Goal: Use online tool/utility: Utilize a website feature to perform a specific function

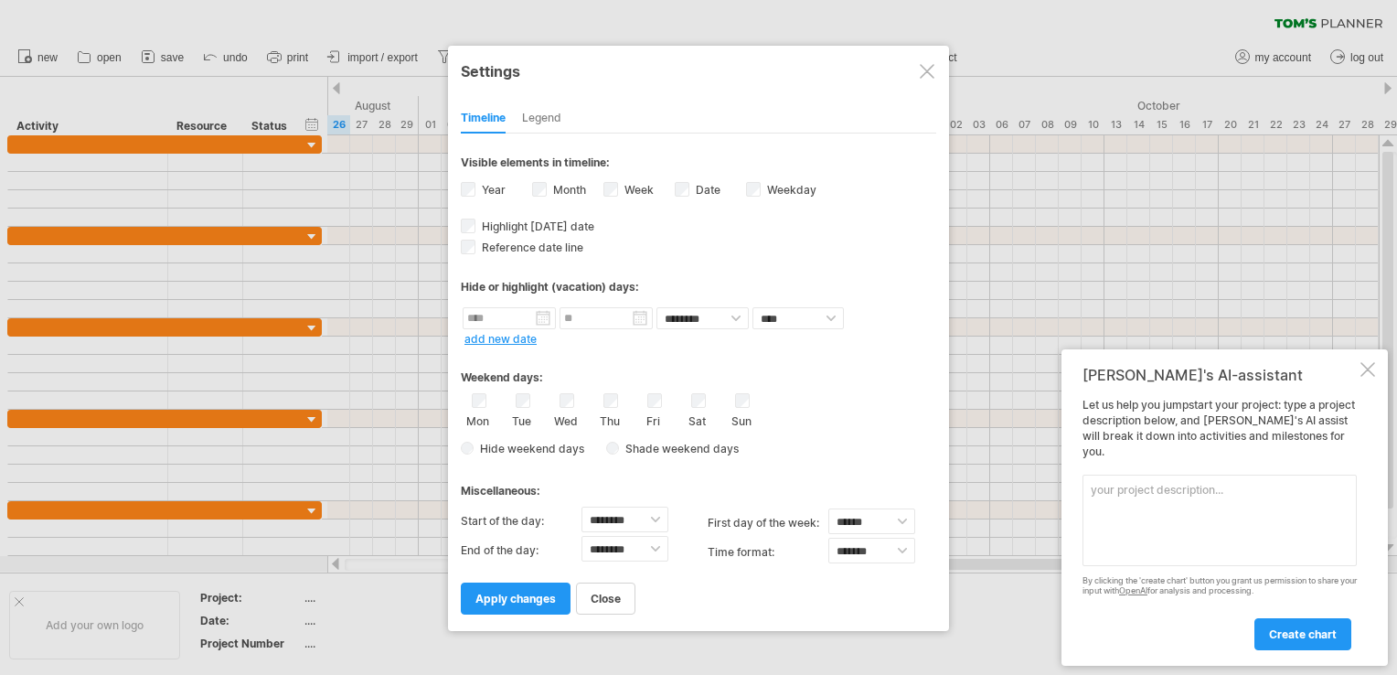
select select "*"
select select "**"
type textarea "create a daily task plan for staff"
click at [1344, 632] on link "create chart" at bounding box center [1303, 634] width 97 height 32
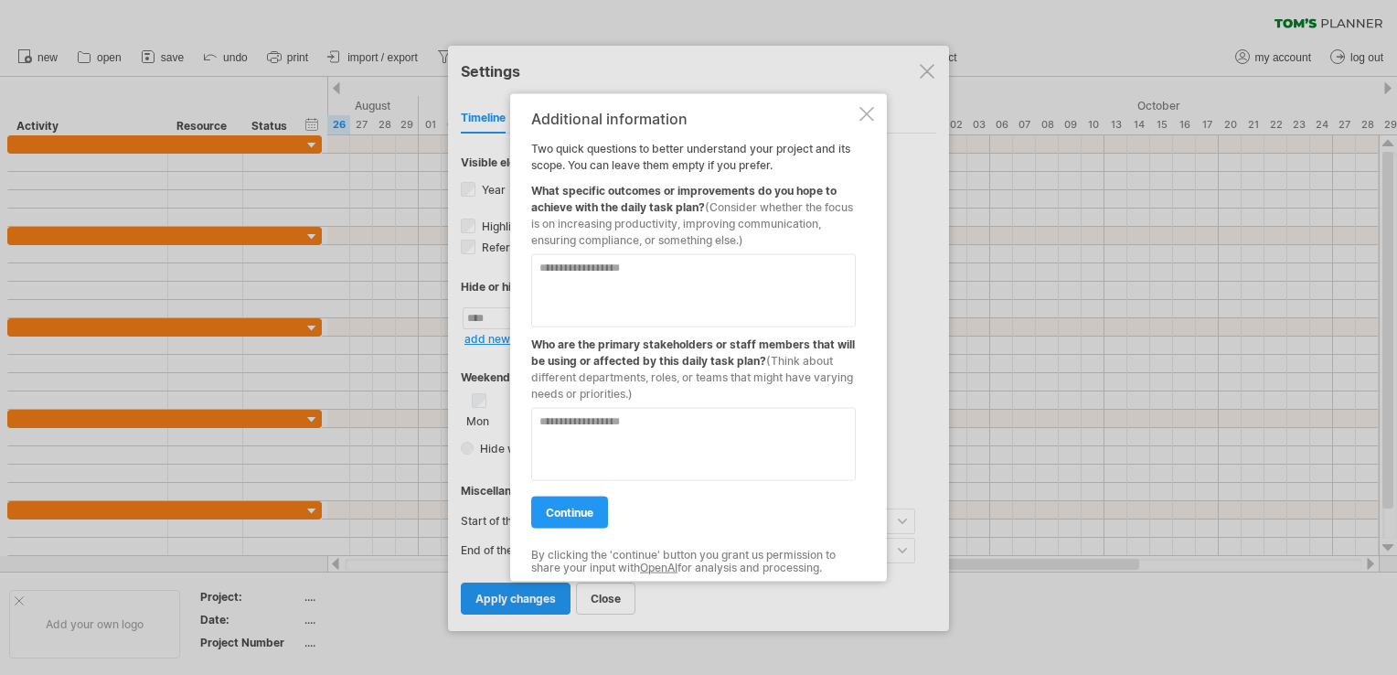
click at [619, 271] on textarea at bounding box center [693, 290] width 325 height 73
type textarea "***"
click at [623, 430] on textarea at bounding box center [693, 444] width 325 height 73
type textarea "*******"
click at [551, 508] on span "continue" at bounding box center [570, 513] width 48 height 14
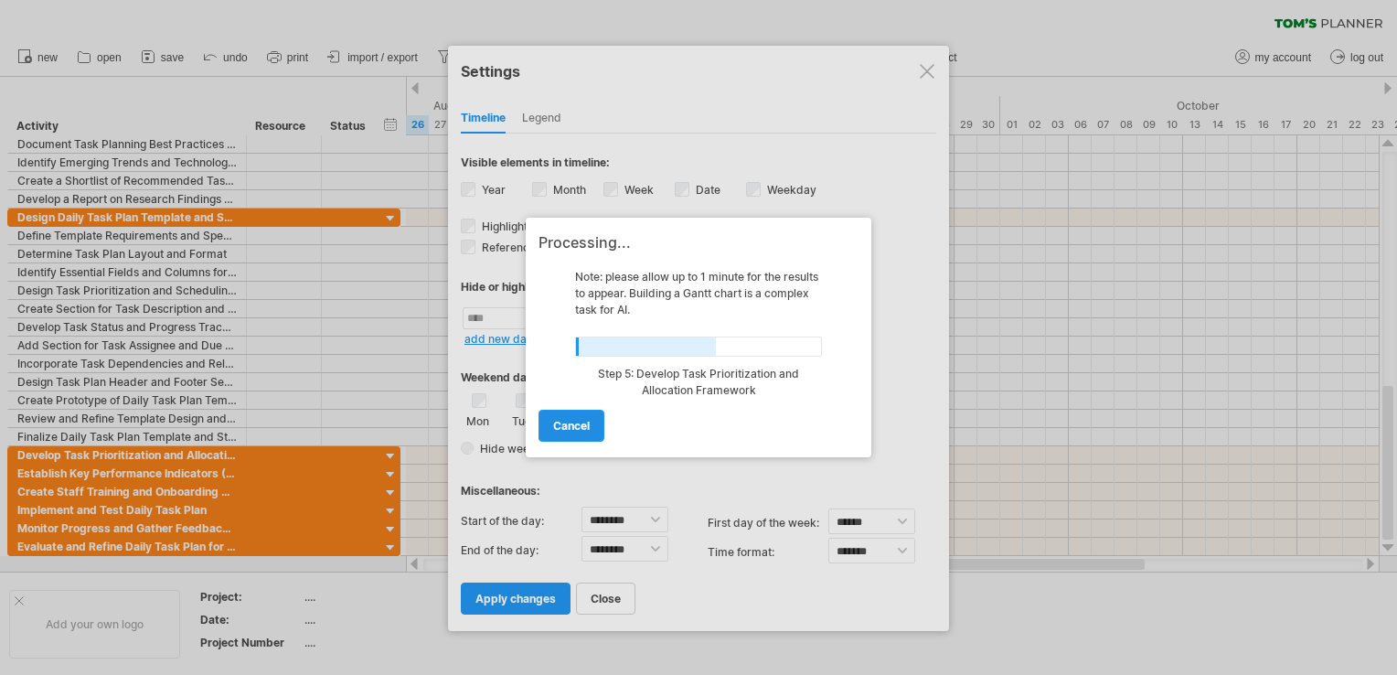
click at [578, 430] on span "cancel" at bounding box center [571, 426] width 37 height 14
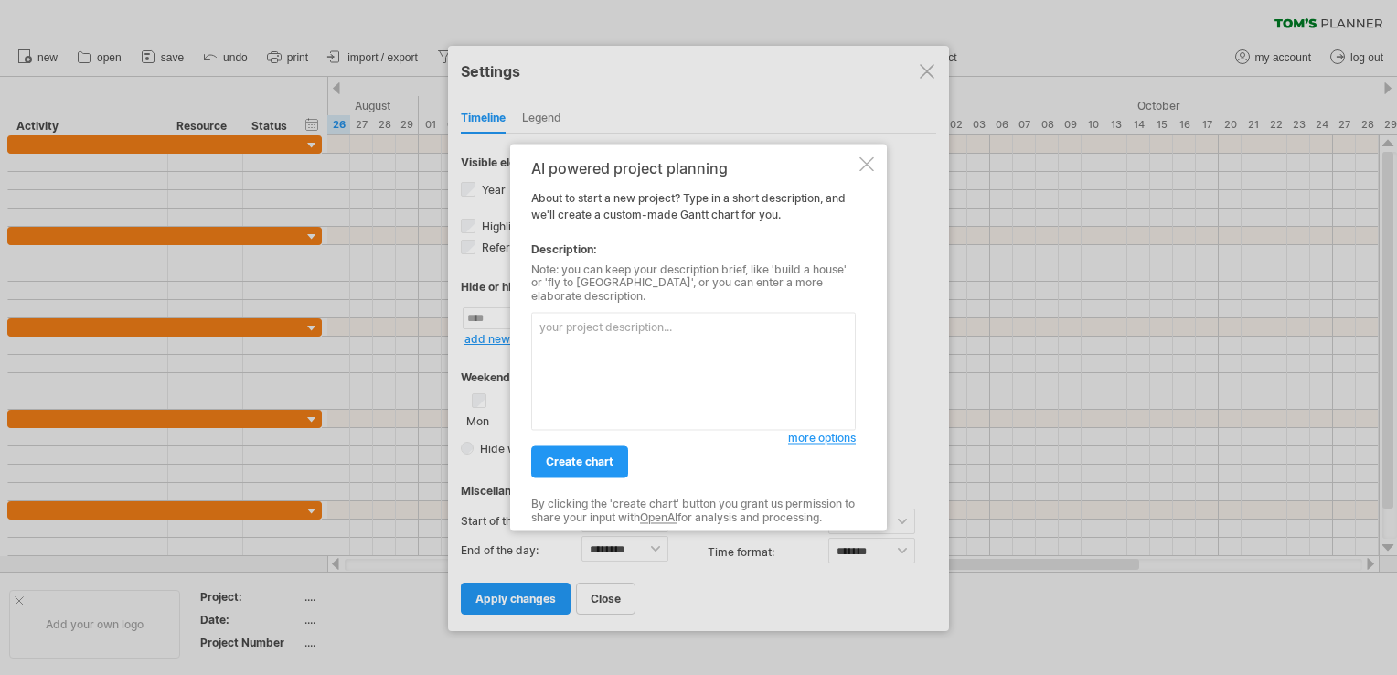
click at [861, 170] on div at bounding box center [867, 163] width 15 height 15
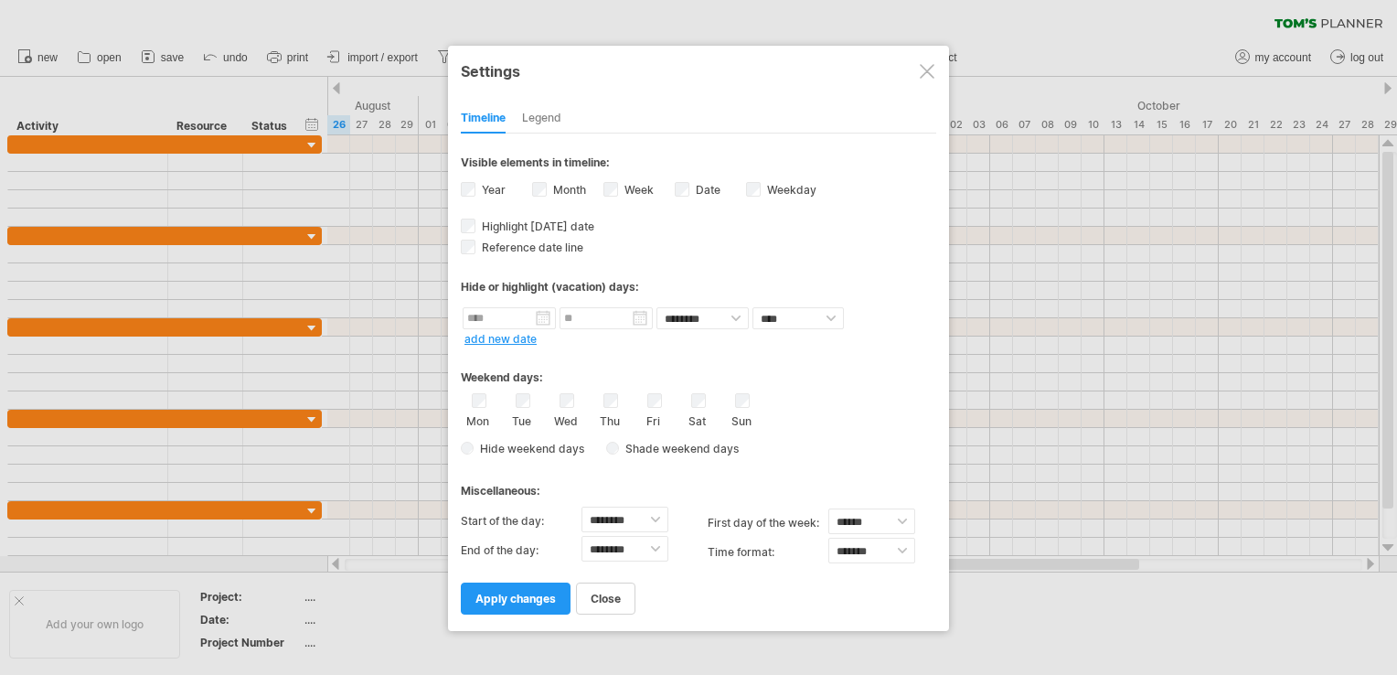
click at [924, 72] on div at bounding box center [927, 71] width 15 height 15
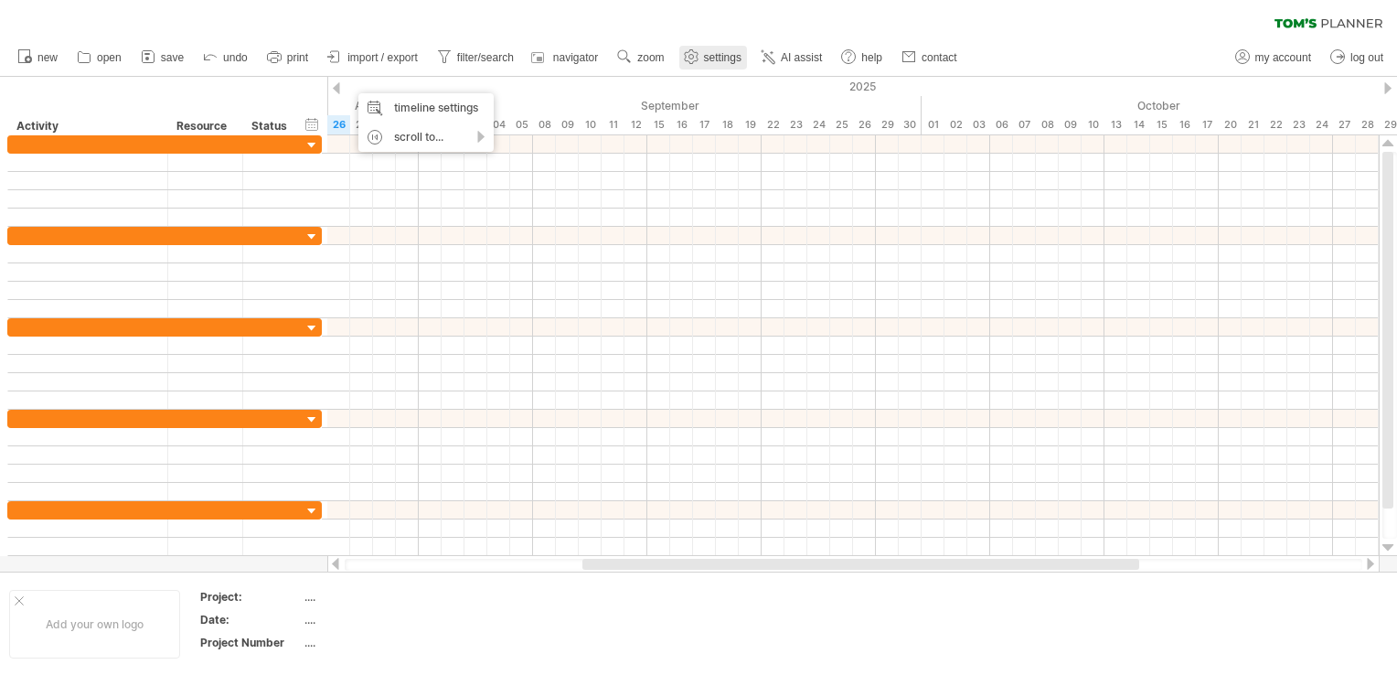
click at [708, 53] on span "settings" at bounding box center [722, 57] width 37 height 13
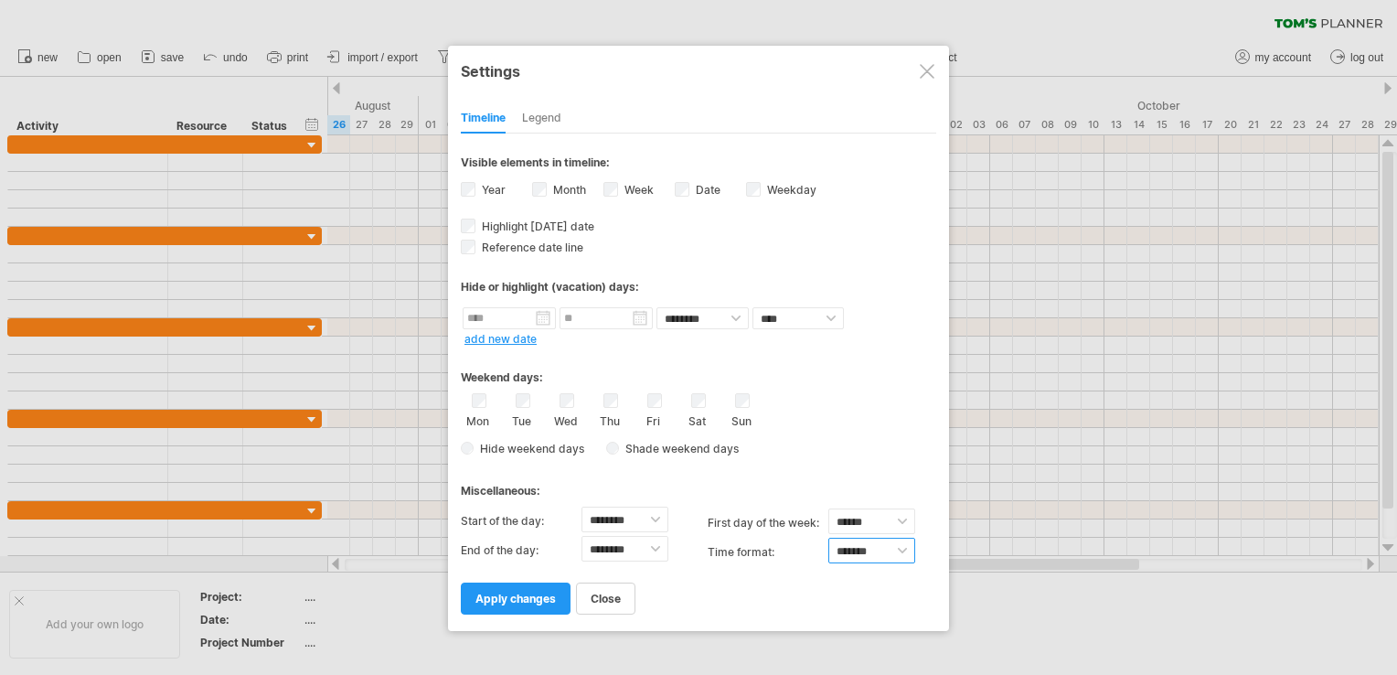
click at [902, 547] on select "******* *******" at bounding box center [872, 551] width 87 height 26
click at [851, 459] on div "Hide weekend days Shade weekend days , shade color: You can choose to shade the…" at bounding box center [699, 448] width 476 height 27
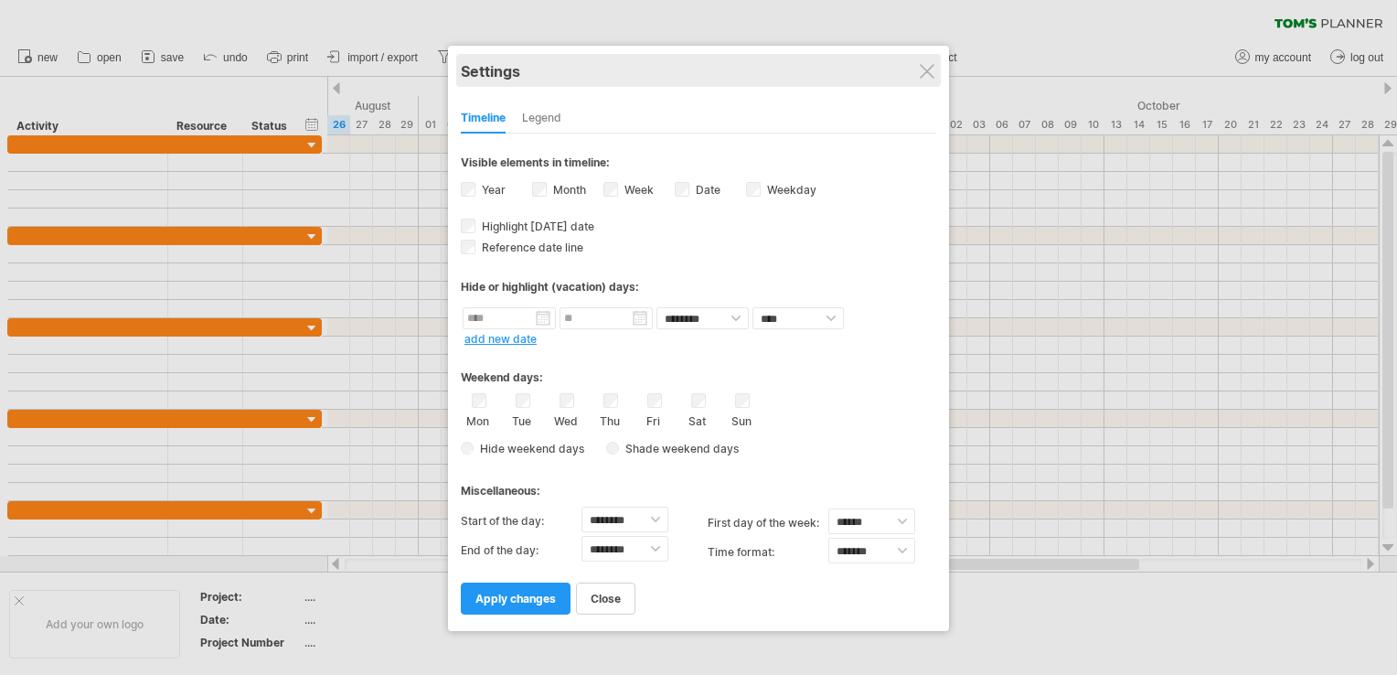
click at [936, 75] on div "Settings" at bounding box center [699, 70] width 476 height 33
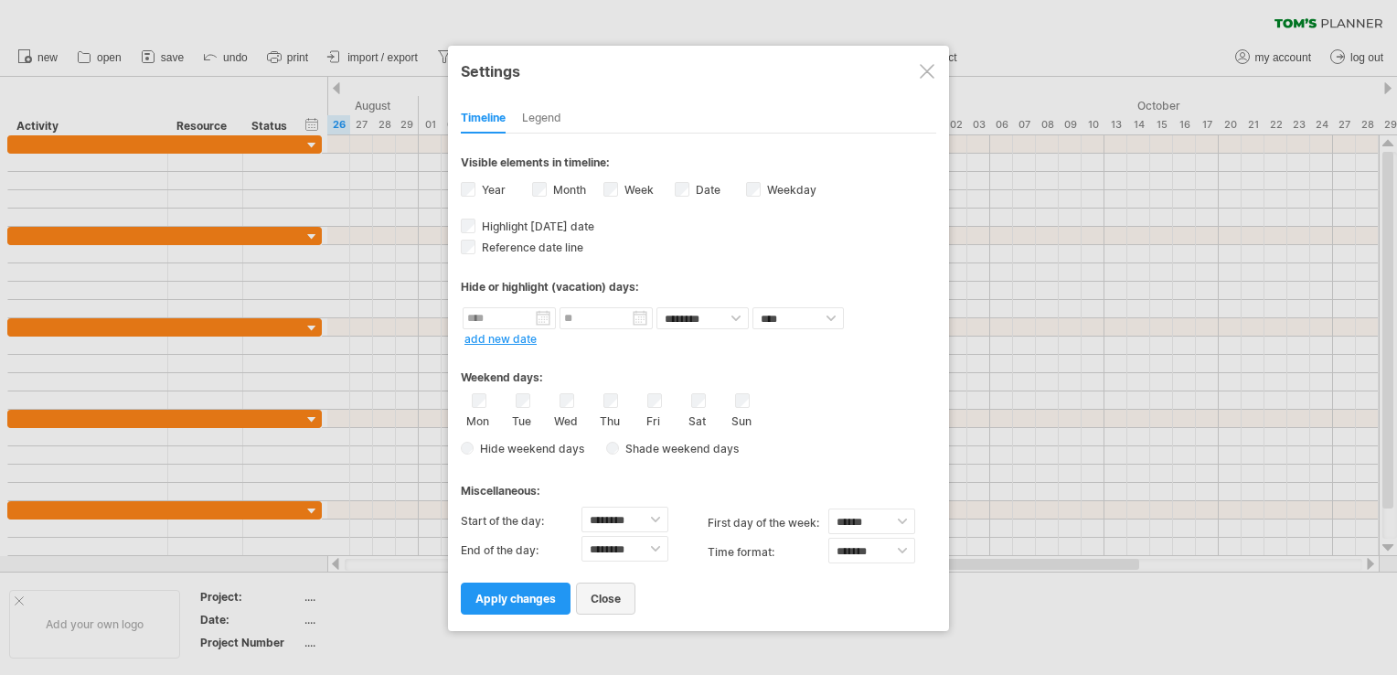
click at [604, 610] on link "close" at bounding box center [605, 599] width 59 height 32
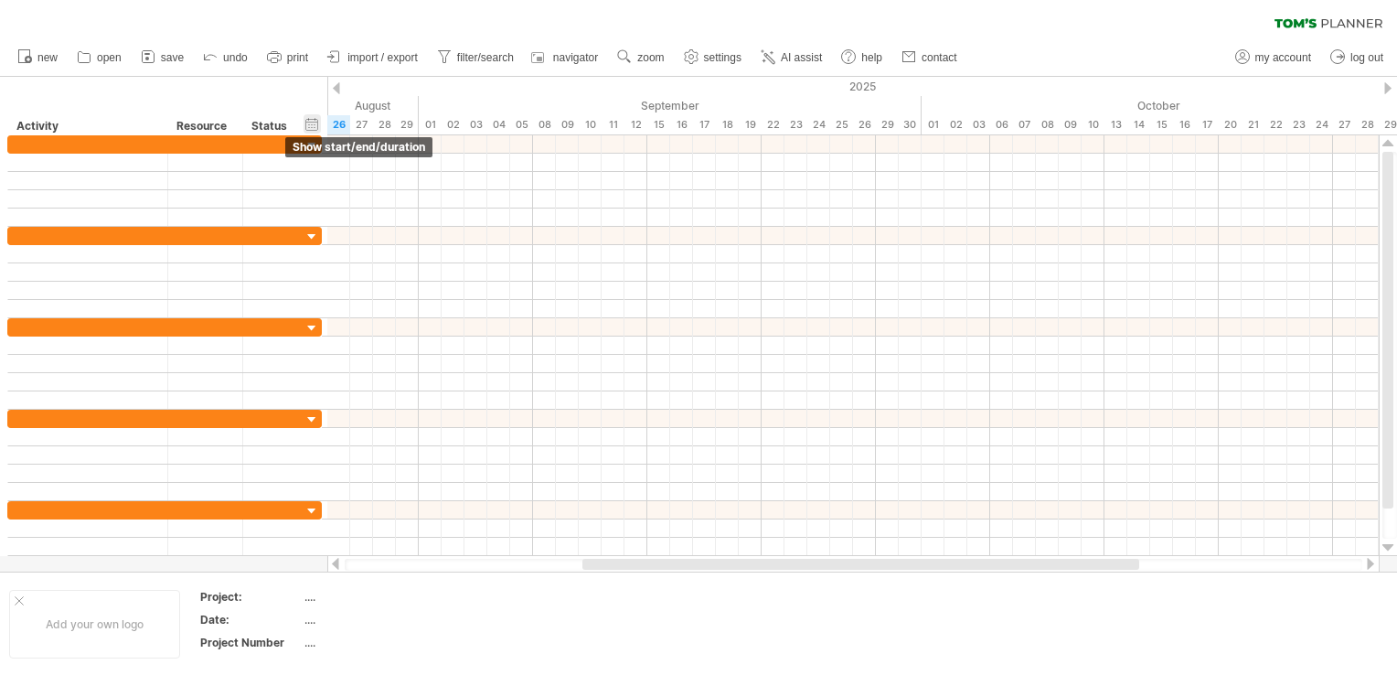
click at [311, 125] on div "hide start/end/duration show start/end/duration" at bounding box center [312, 123] width 17 height 19
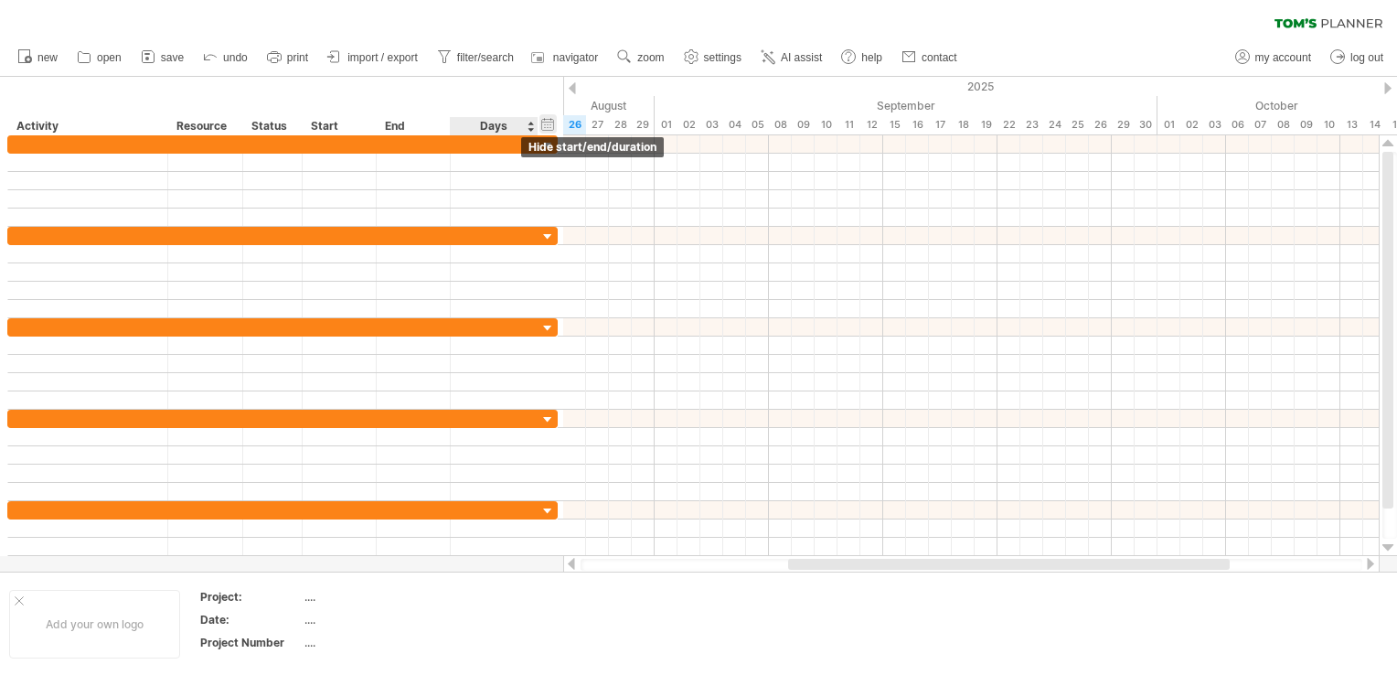
click at [547, 121] on div "hide start/end/duration show start/end/duration" at bounding box center [548, 123] width 17 height 19
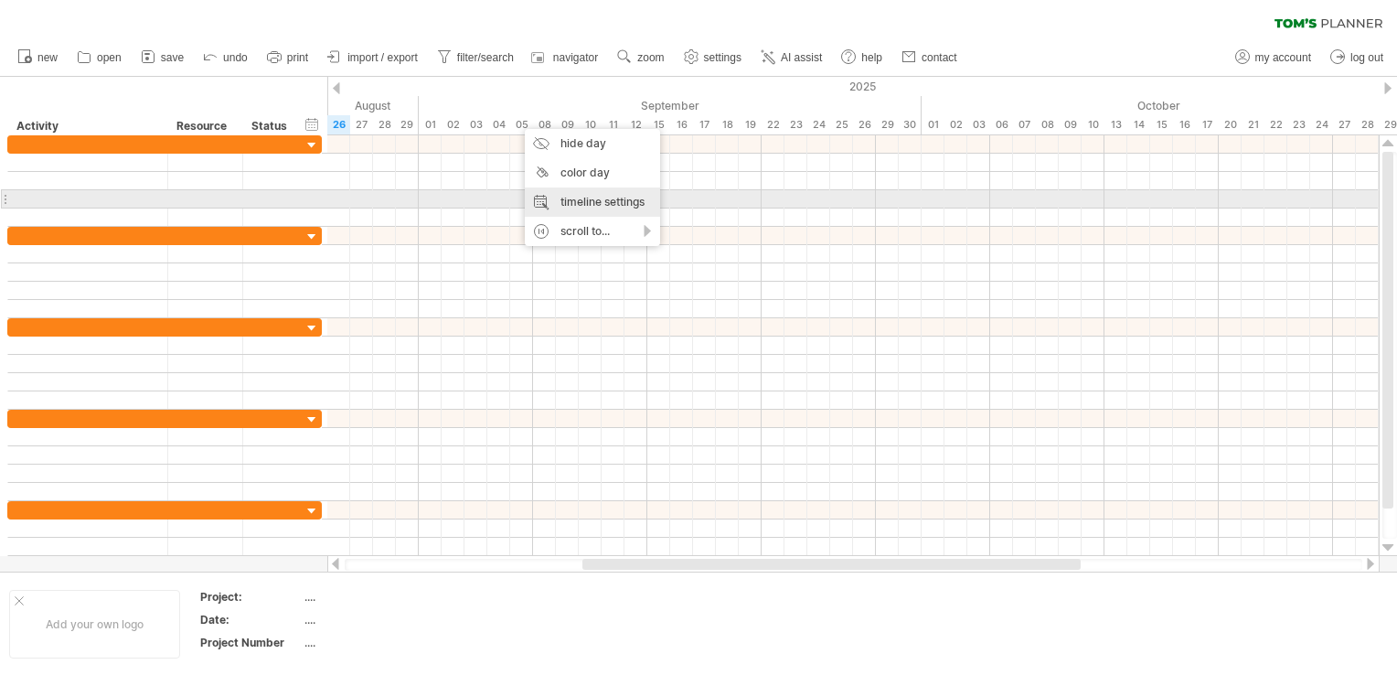
click at [601, 199] on div "timeline settings" at bounding box center [592, 201] width 135 height 29
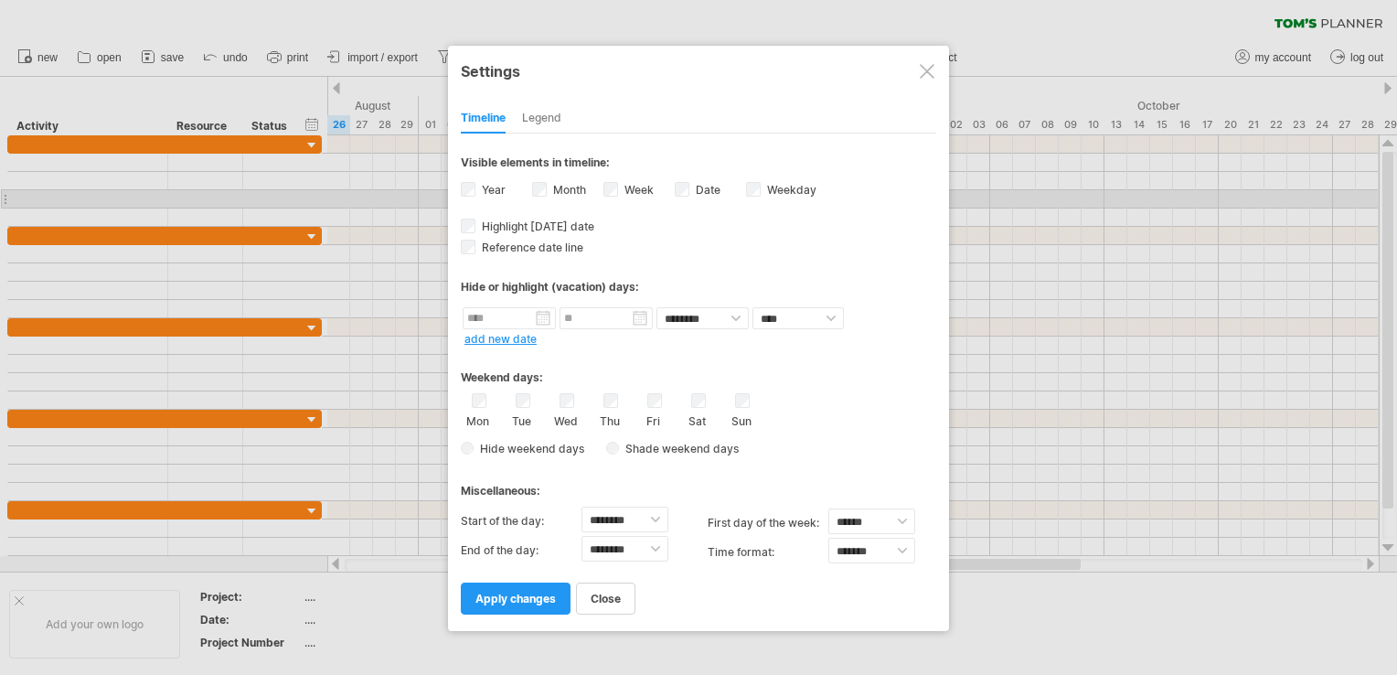
click at [550, 189] on label "Month" at bounding box center [568, 190] width 37 height 14
click at [690, 189] on div "Date visibility of date Currently there is not enough space horizontally to dis…" at bounding box center [710, 191] width 71 height 25
click at [534, 587] on link "apply changes" at bounding box center [516, 599] width 110 height 32
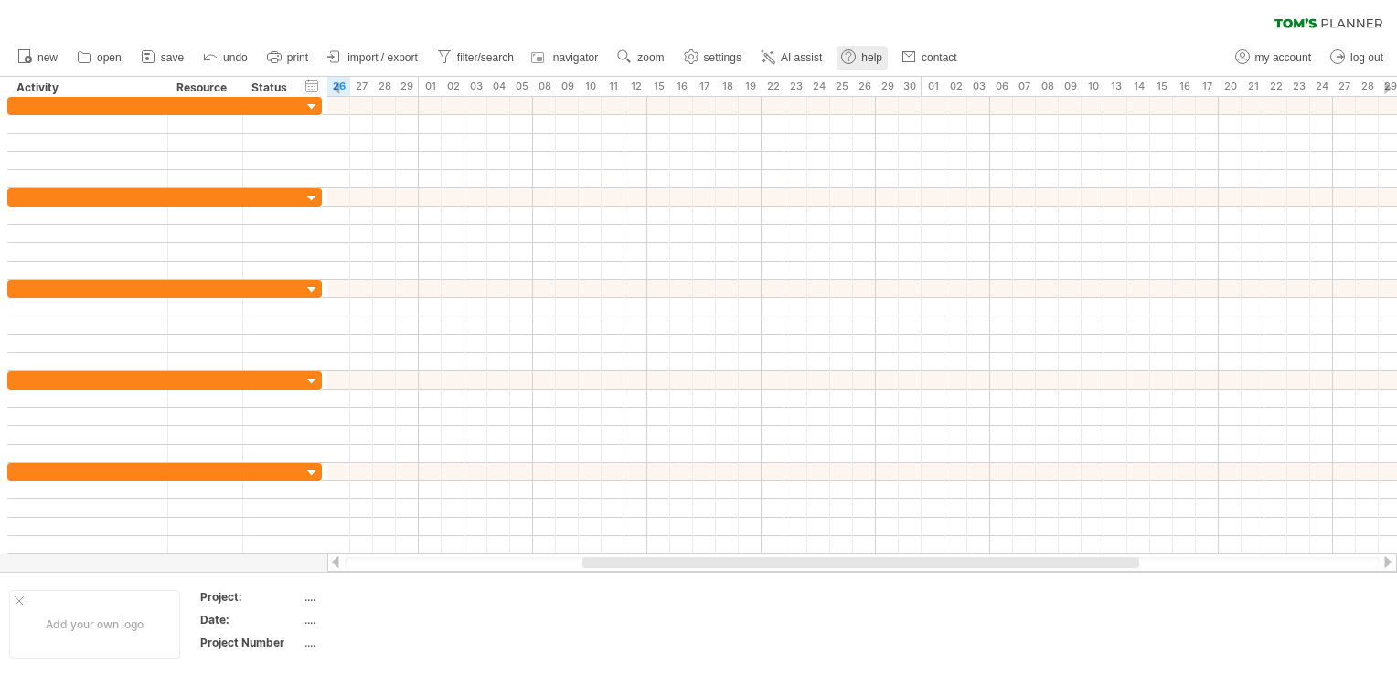
click at [862, 59] on link "help" at bounding box center [862, 58] width 51 height 24
drag, startPoint x: 618, startPoint y: 559, endPoint x: 146, endPoint y: 571, distance: 472.1
click at [146, 571] on div "Trying to reach [DOMAIN_NAME] Connected again... 0% clear filter new" at bounding box center [698, 337] width 1397 height 675
drag, startPoint x: 569, startPoint y: 565, endPoint x: 274, endPoint y: 561, distance: 294.5
click at [274, 561] on div "Trying to reach [DOMAIN_NAME] Connected again... 0% clear filter new" at bounding box center [698, 337] width 1397 height 675
